Goal: Navigation & Orientation: Go to known website

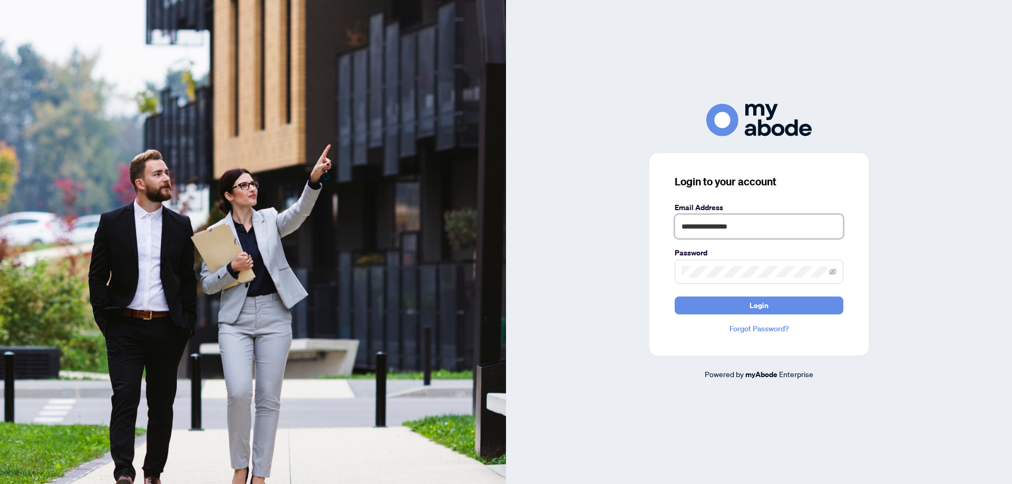
click at [825, 230] on input "**********" at bounding box center [759, 227] width 169 height 24
type input "**********"
click at [779, 306] on button "Login" at bounding box center [759, 306] width 169 height 18
